Goal: Connect with others: Participate in discussion

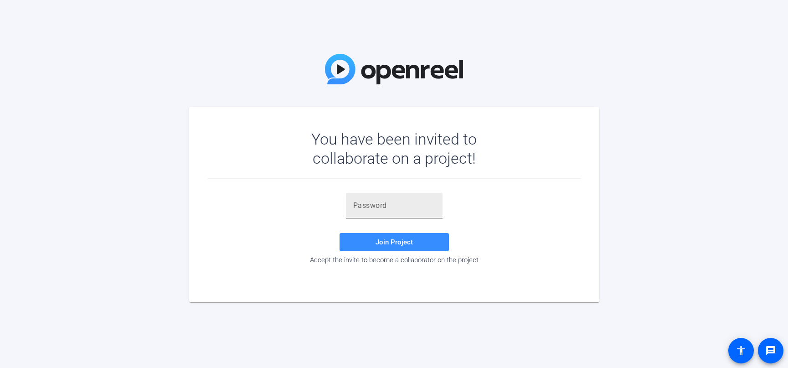
click at [406, 206] on input "text" at bounding box center [394, 205] width 82 height 11
paste input "O#Gsl;"
type input "O#Gsl;"
click at [427, 238] on span at bounding box center [394, 242] width 109 height 22
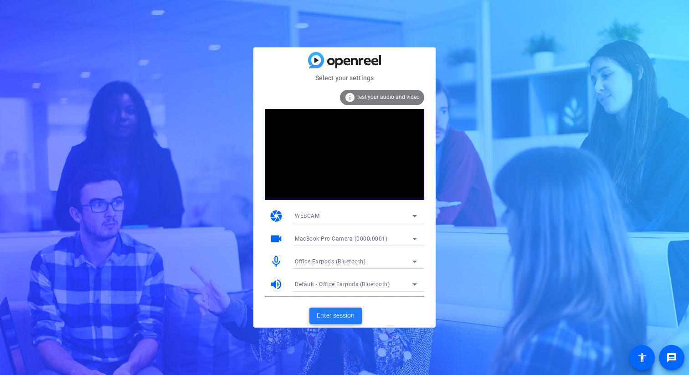
click at [345, 315] on span "Enter session" at bounding box center [336, 316] width 38 height 10
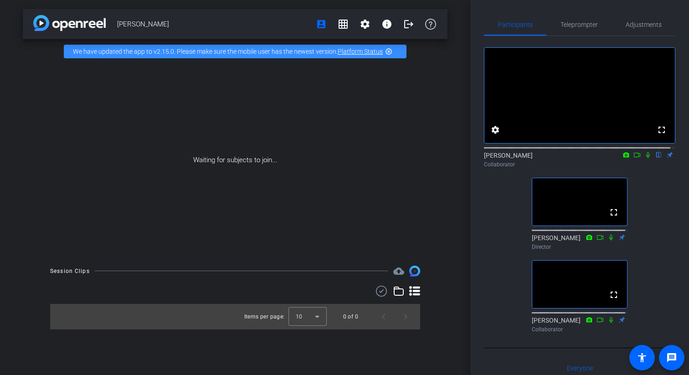
click at [390, 51] on mat-icon "highlight_off" at bounding box center [388, 51] width 7 height 7
